Goal: Task Accomplishment & Management: Use online tool/utility

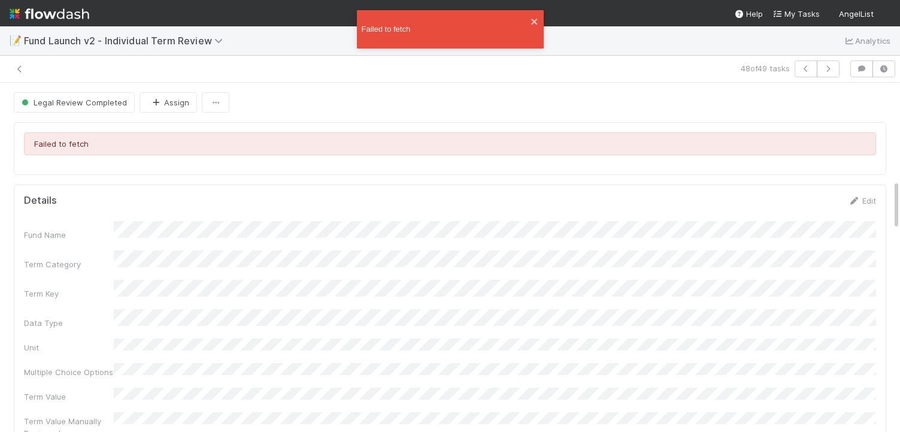
scroll to position [668, 0]
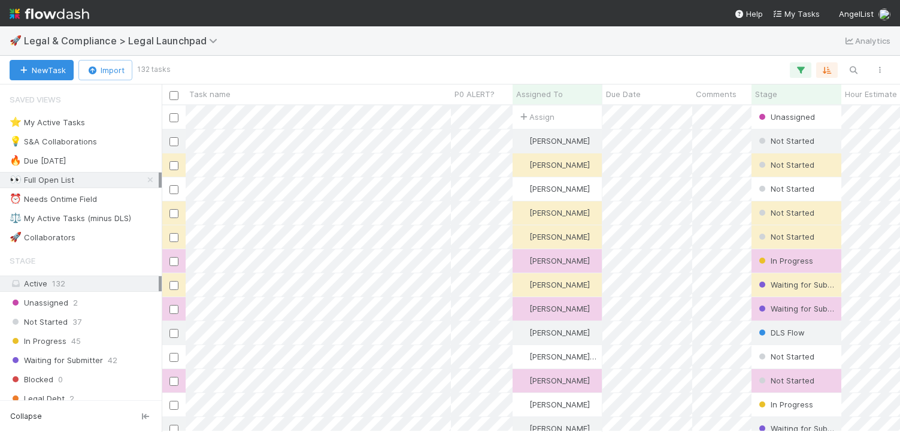
scroll to position [326, 738]
click at [113, 39] on span "Legal & Compliance > Legal Launchpad" at bounding box center [123, 41] width 199 height 12
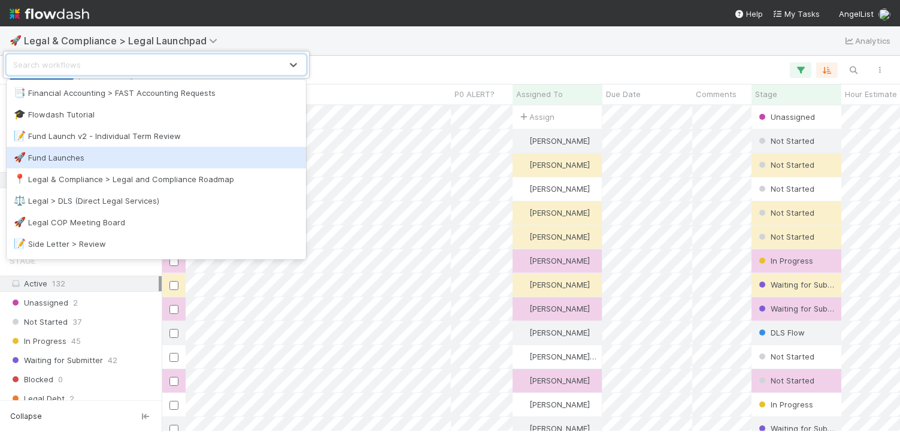
click at [95, 149] on div "🚀 Fund Launches" at bounding box center [156, 158] width 299 height 22
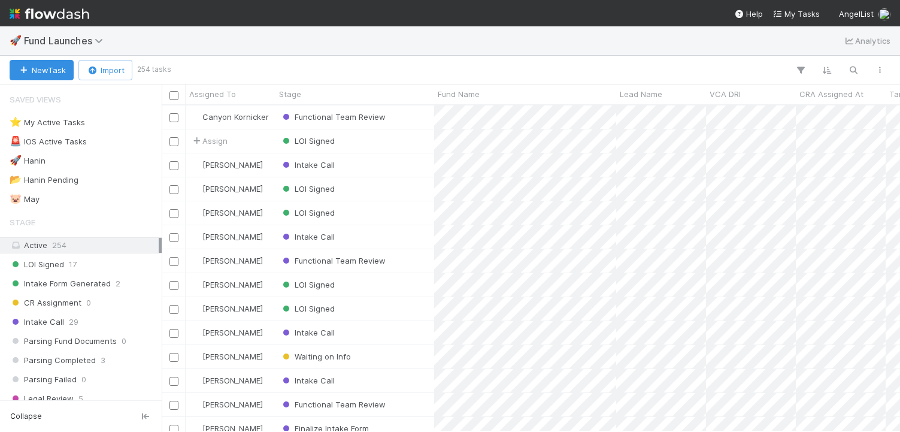
scroll to position [0, 1]
click at [401, 117] on div "Functional Team Review" at bounding box center [354, 116] width 159 height 23
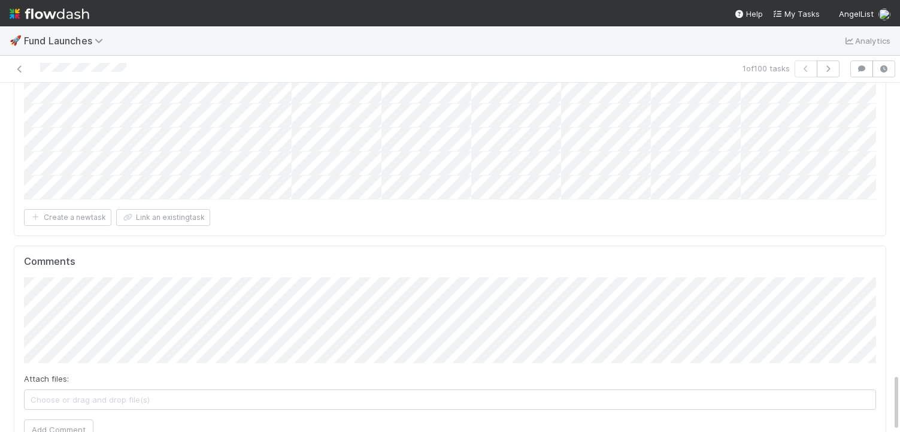
scroll to position [1632, 0]
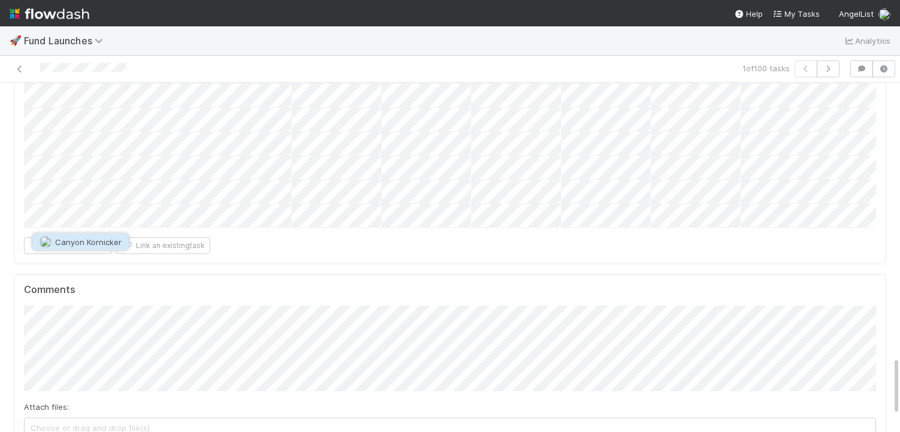
click at [73, 248] on button "Canyon Kornicker" at bounding box center [80, 242] width 96 height 17
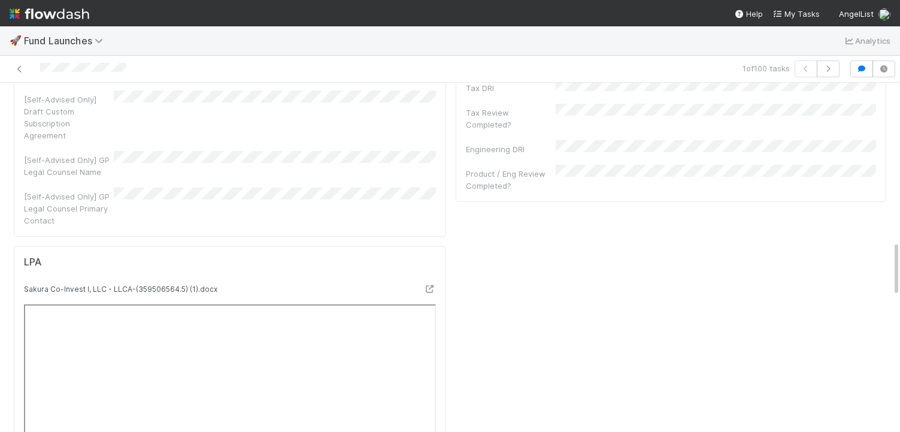
scroll to position [798, 0]
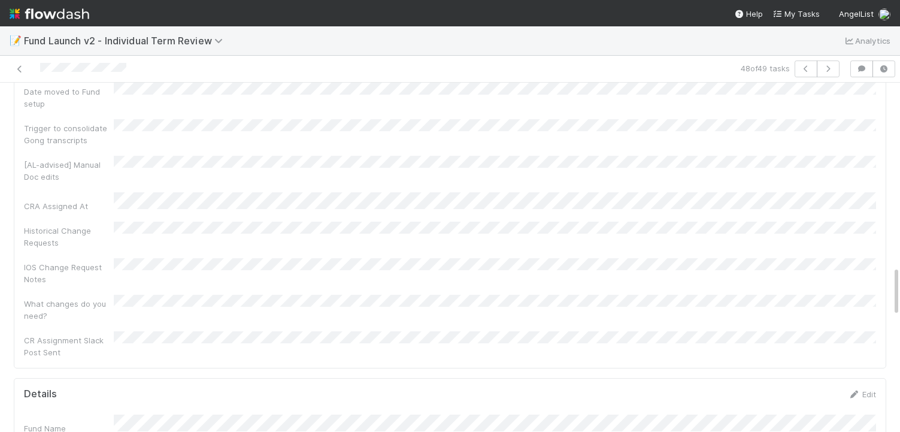
scroll to position [1203, 0]
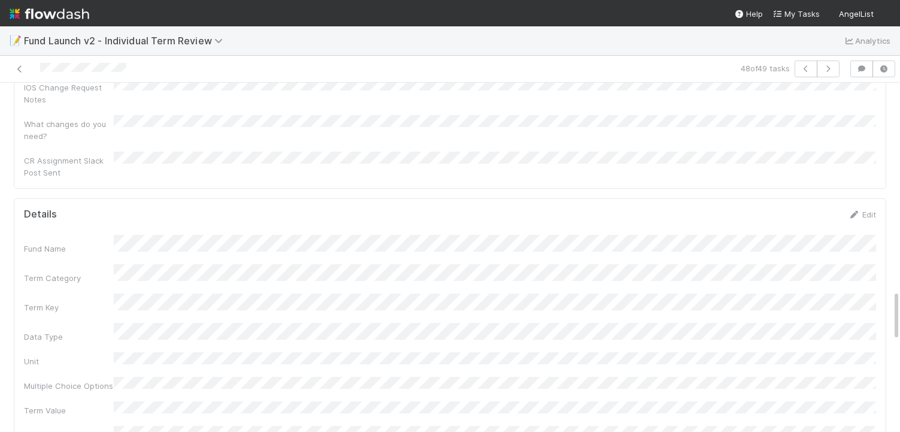
scroll to position [1420, 0]
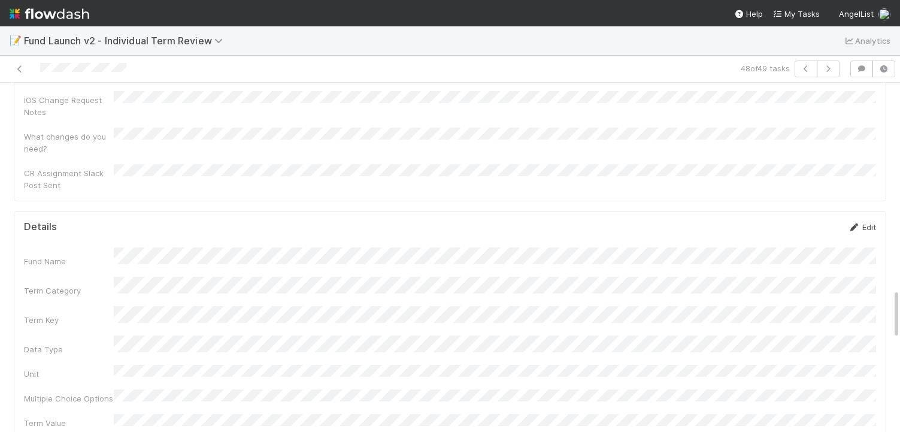
click at [863, 222] on link "Edit" at bounding box center [862, 227] width 28 height 10
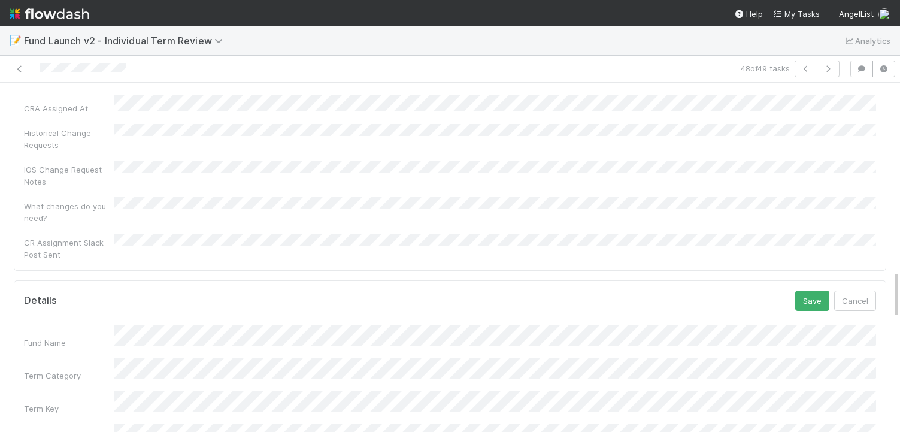
scroll to position [1331, 0]
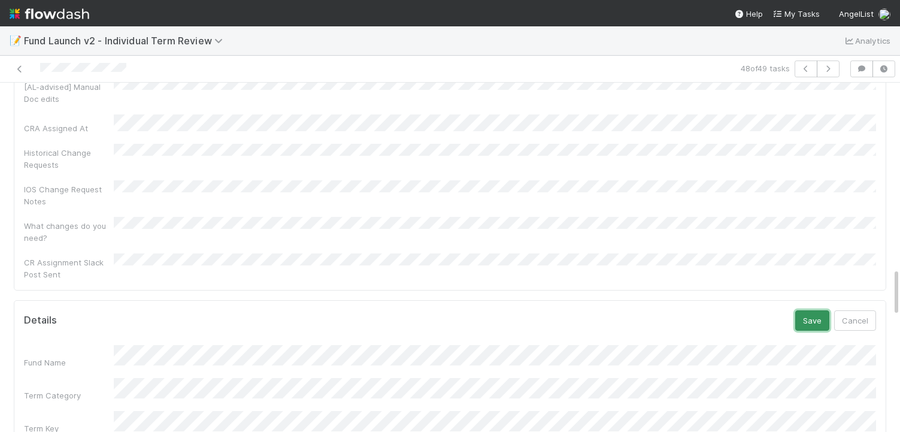
click at [804, 310] on button "Save" at bounding box center [812, 320] width 34 height 20
